Goal: Information Seeking & Learning: Learn about a topic

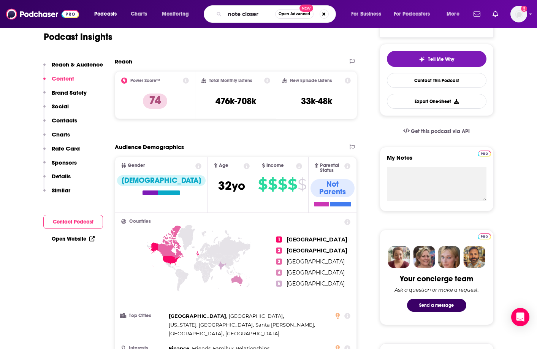
type input "note closers"
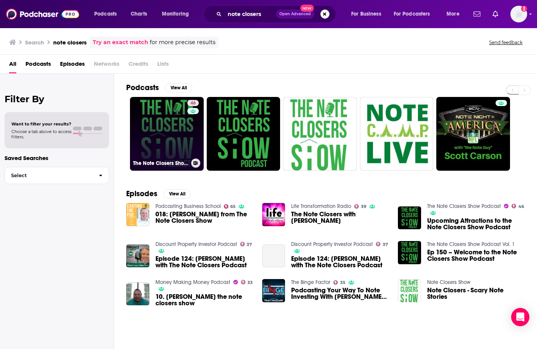
click at [161, 138] on link "46 The Note Closers Show Podcast" at bounding box center [167, 134] width 74 height 74
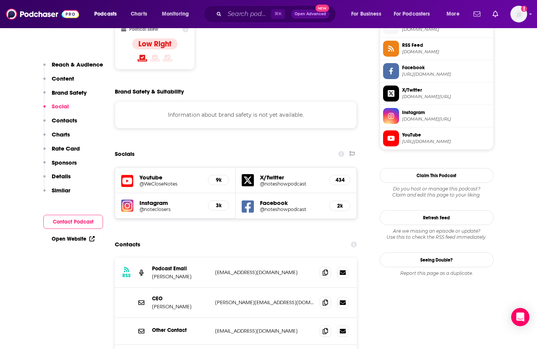
scroll to position [631, 0]
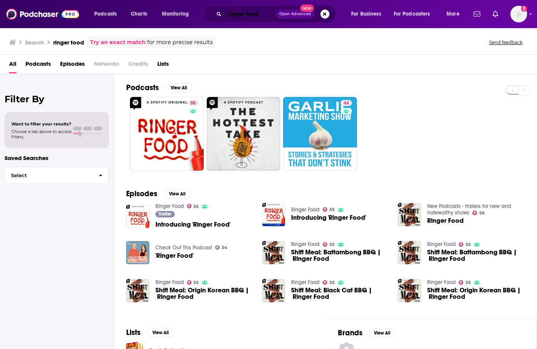
click at [249, 11] on input "ringer food" at bounding box center [250, 14] width 51 height 12
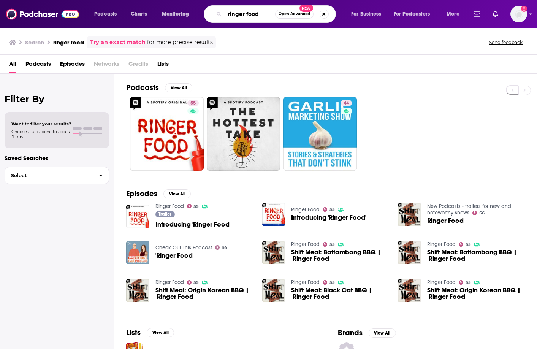
click at [249, 11] on input "ringer food" at bounding box center [250, 14] width 51 height 12
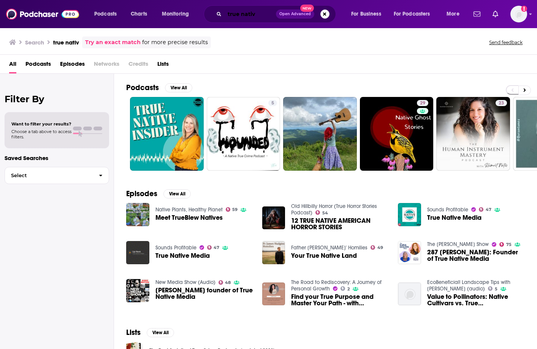
click at [261, 12] on input "true nativ" at bounding box center [250, 14] width 51 height 12
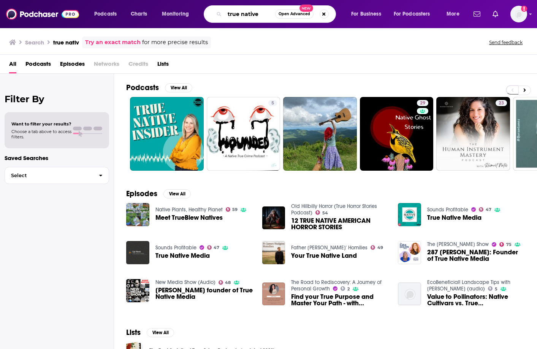
type input "true native"
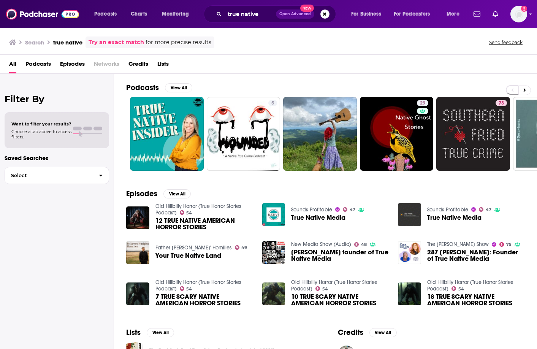
click at [99, 67] on span "Networks" at bounding box center [106, 66] width 25 height 16
click at [92, 209] on div "Filter By Want to filter your results? Choose a tab above to access filters. Sa…" at bounding box center [57, 248] width 114 height 349
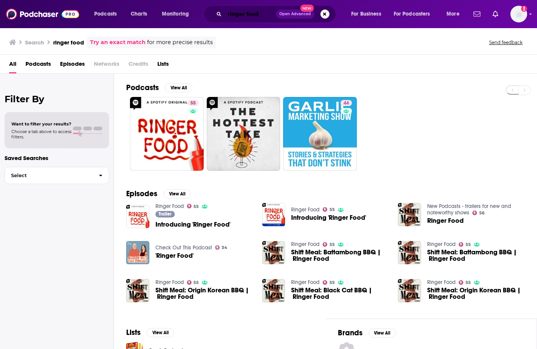
click at [263, 12] on input "ringer food" at bounding box center [250, 14] width 51 height 12
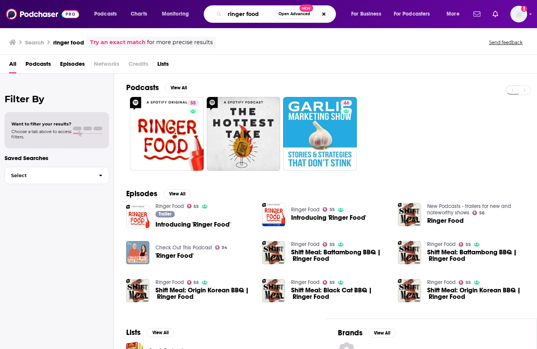
click at [263, 12] on input "ringer food" at bounding box center [250, 14] width 51 height 12
type input "smart passive"
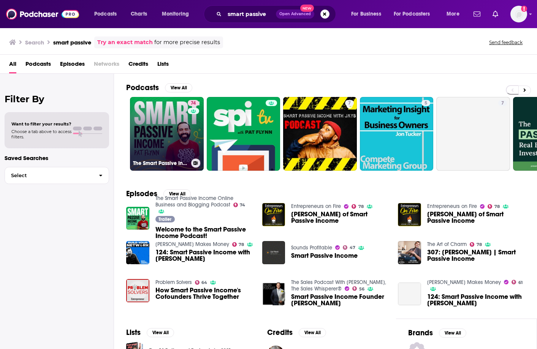
click at [151, 111] on link "74 The Smart Passive Income Online Business and Blogging Podcast" at bounding box center [167, 134] width 74 height 74
